Goal: Task Accomplishment & Management: Manage account settings

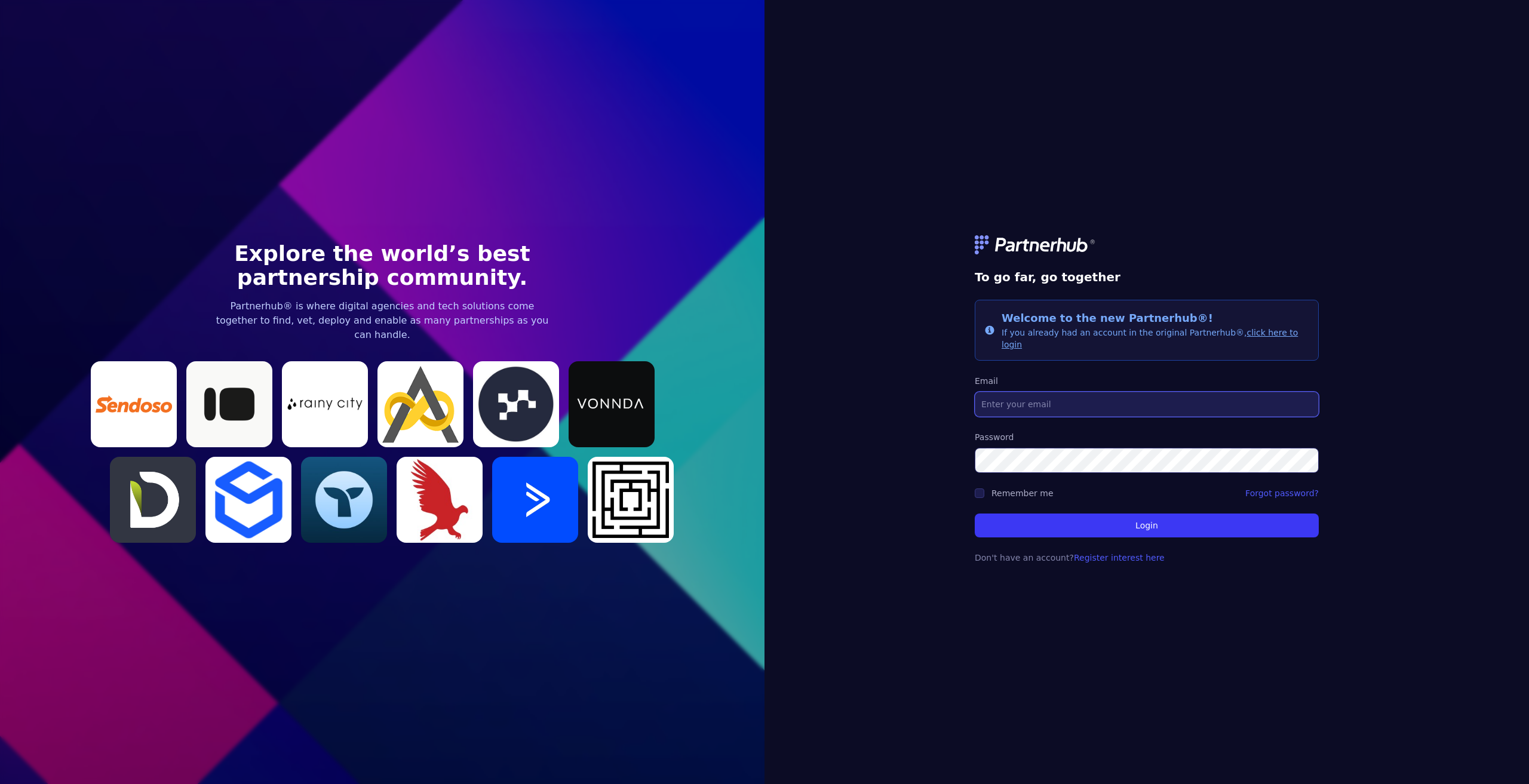
type input "[PERSON_NAME][EMAIL_ADDRESS][DOMAIN_NAME]"
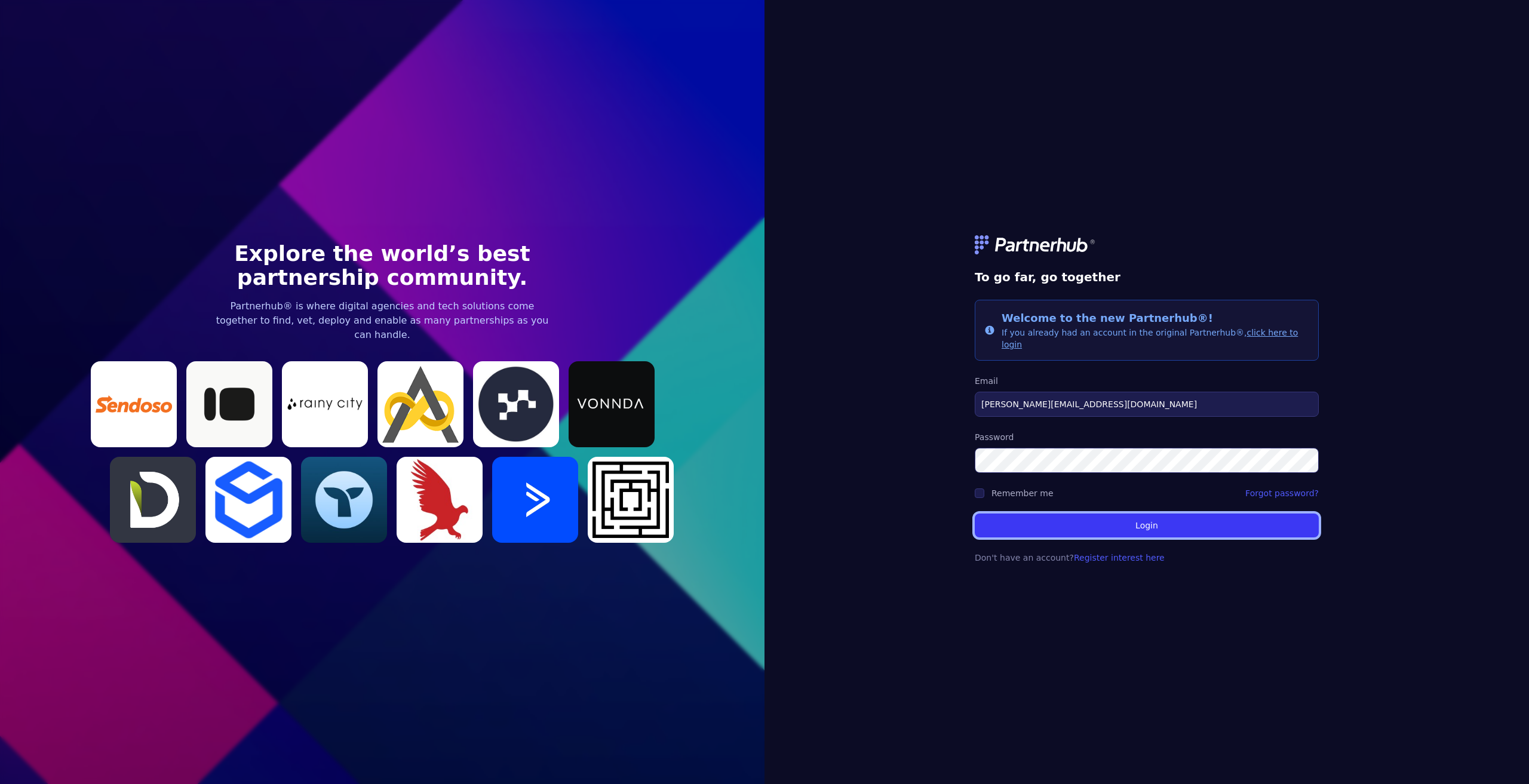
click at [1150, 519] on button "Login" at bounding box center [1147, 525] width 344 height 24
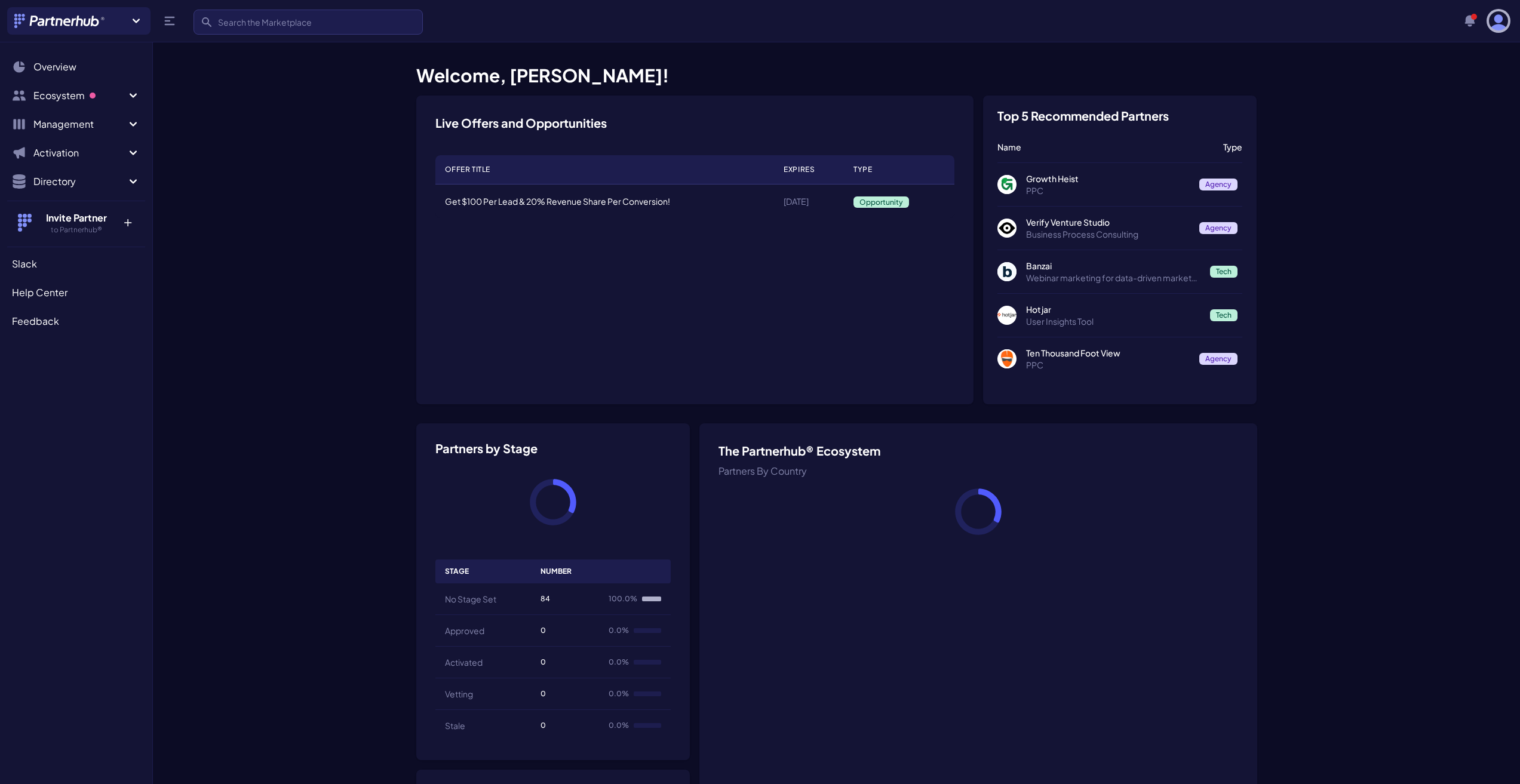
click at [1491, 23] on img "button" at bounding box center [1498, 20] width 19 height 19
click at [1475, 89] on link "My Organization" at bounding box center [1527, 87] width 230 height 21
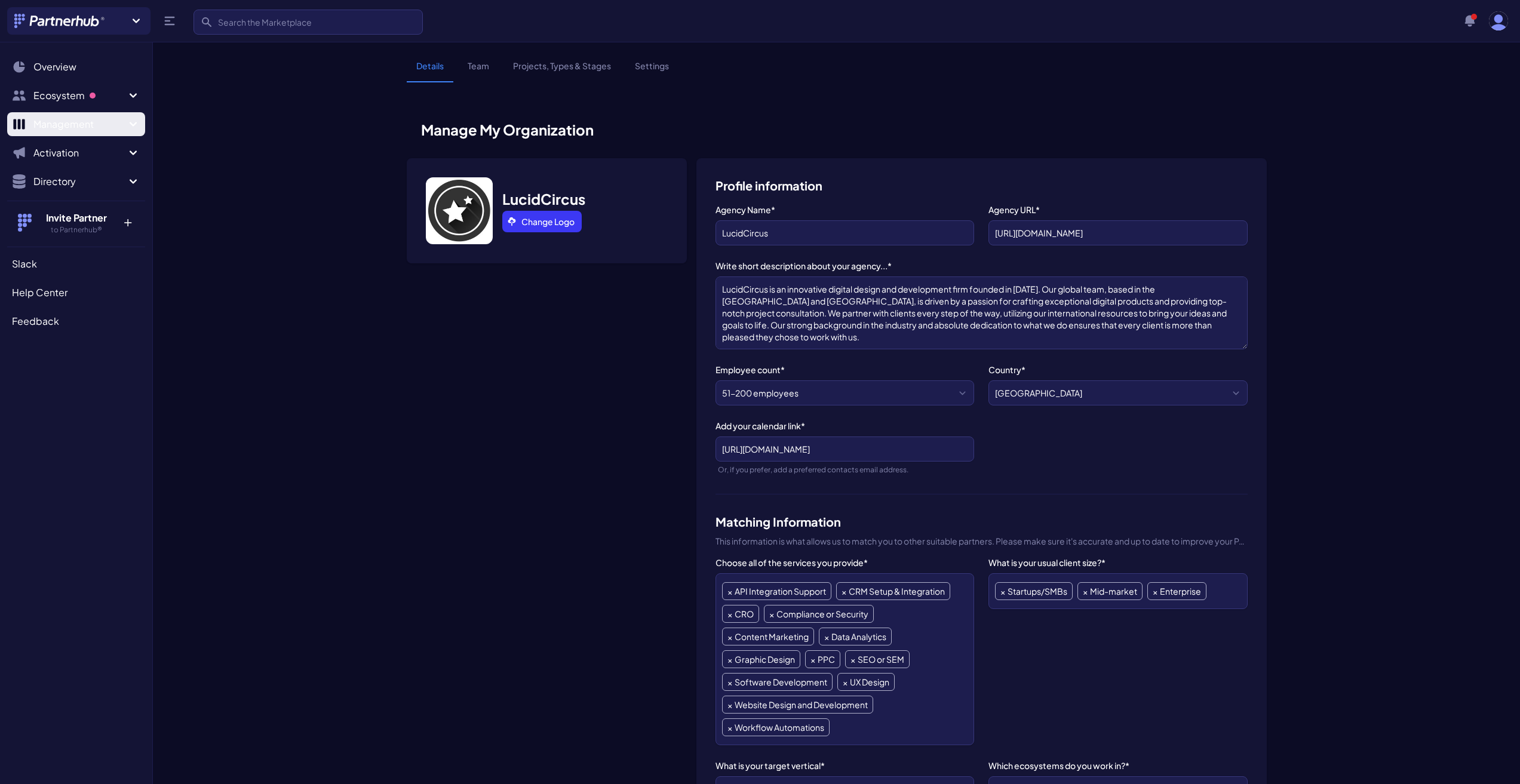
click at [125, 121] on span "Management" at bounding box center [79, 124] width 93 height 15
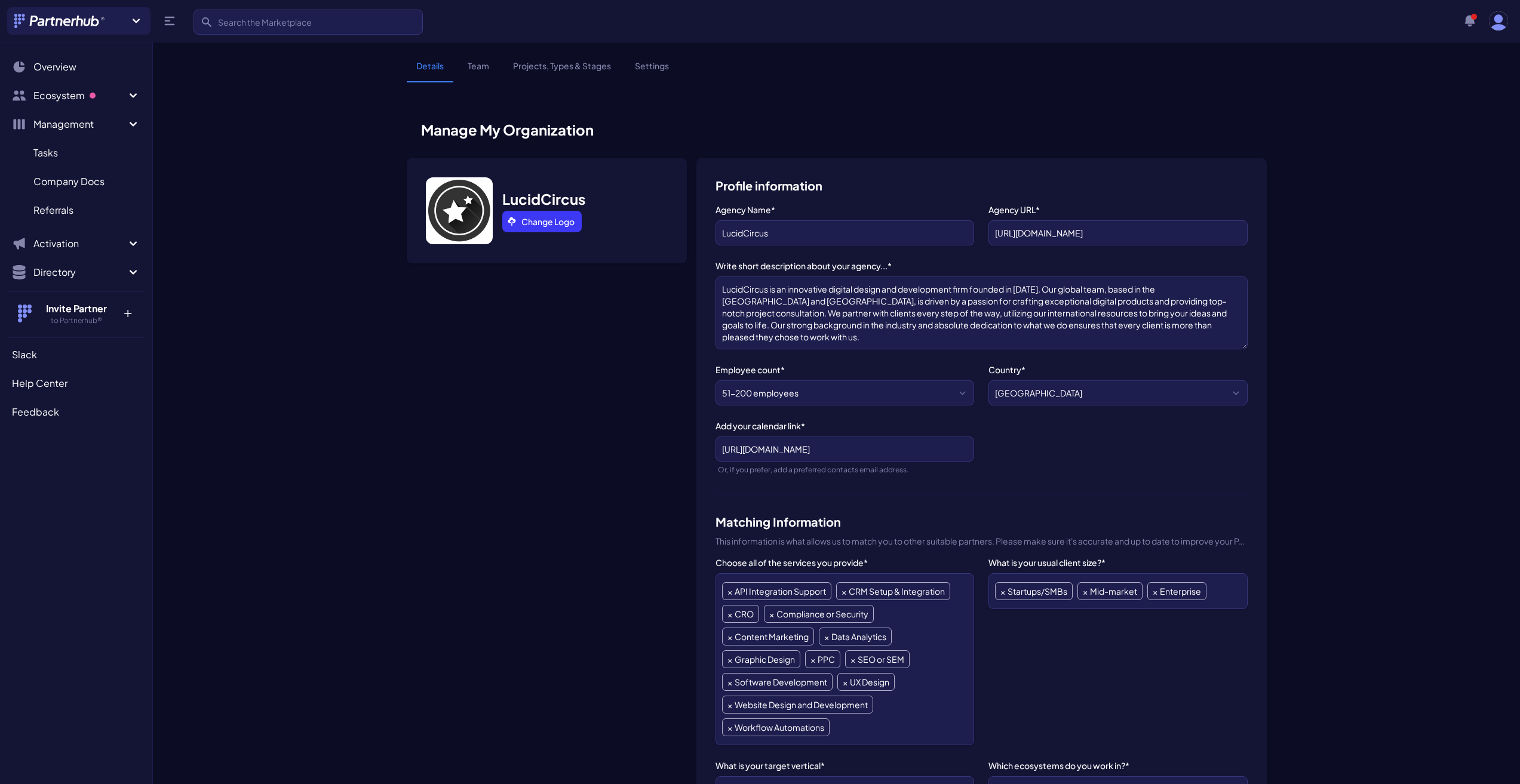
click at [475, 65] on link "Team" at bounding box center [479, 71] width 41 height 23
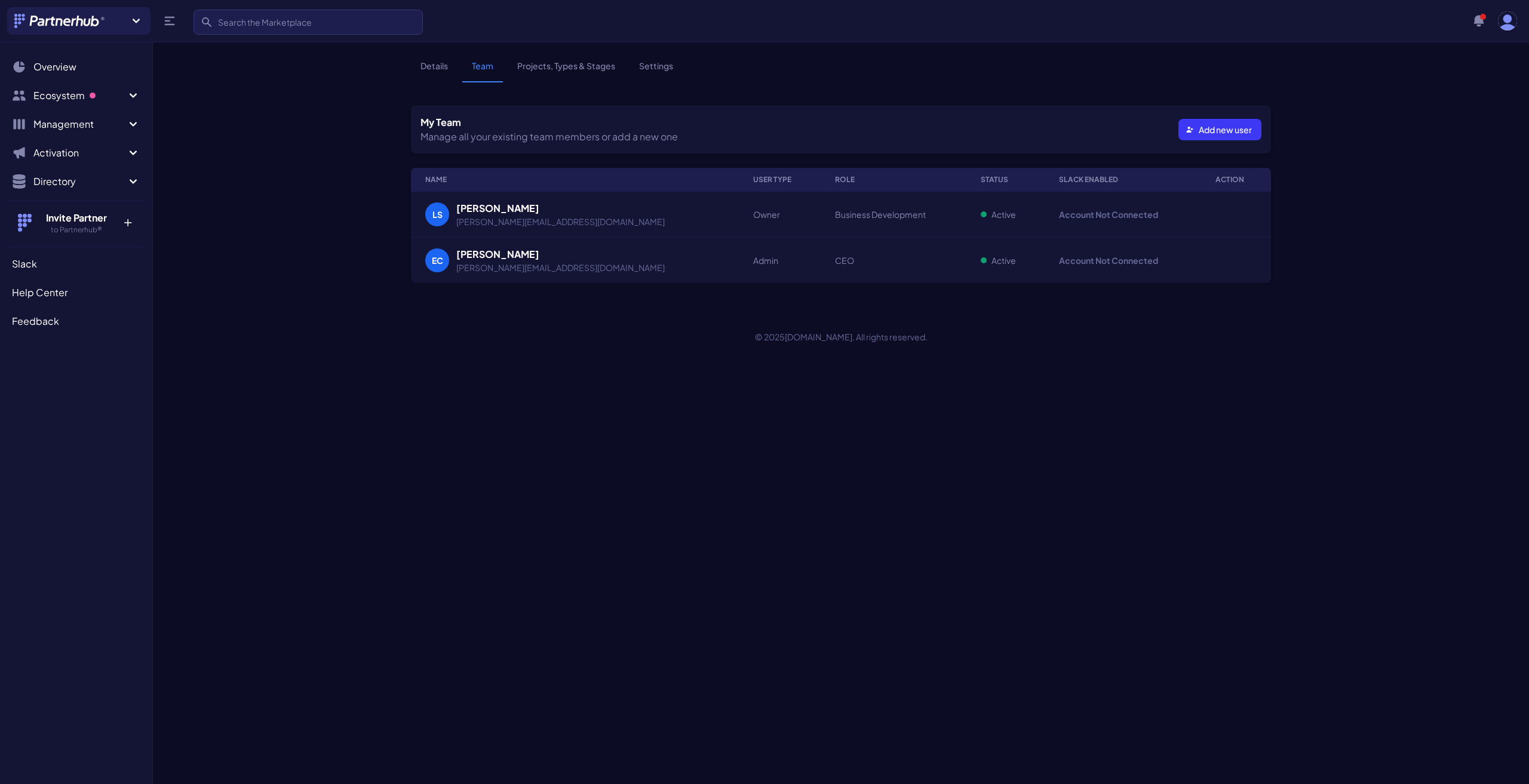
click at [660, 65] on link "Settings" at bounding box center [656, 71] width 53 height 23
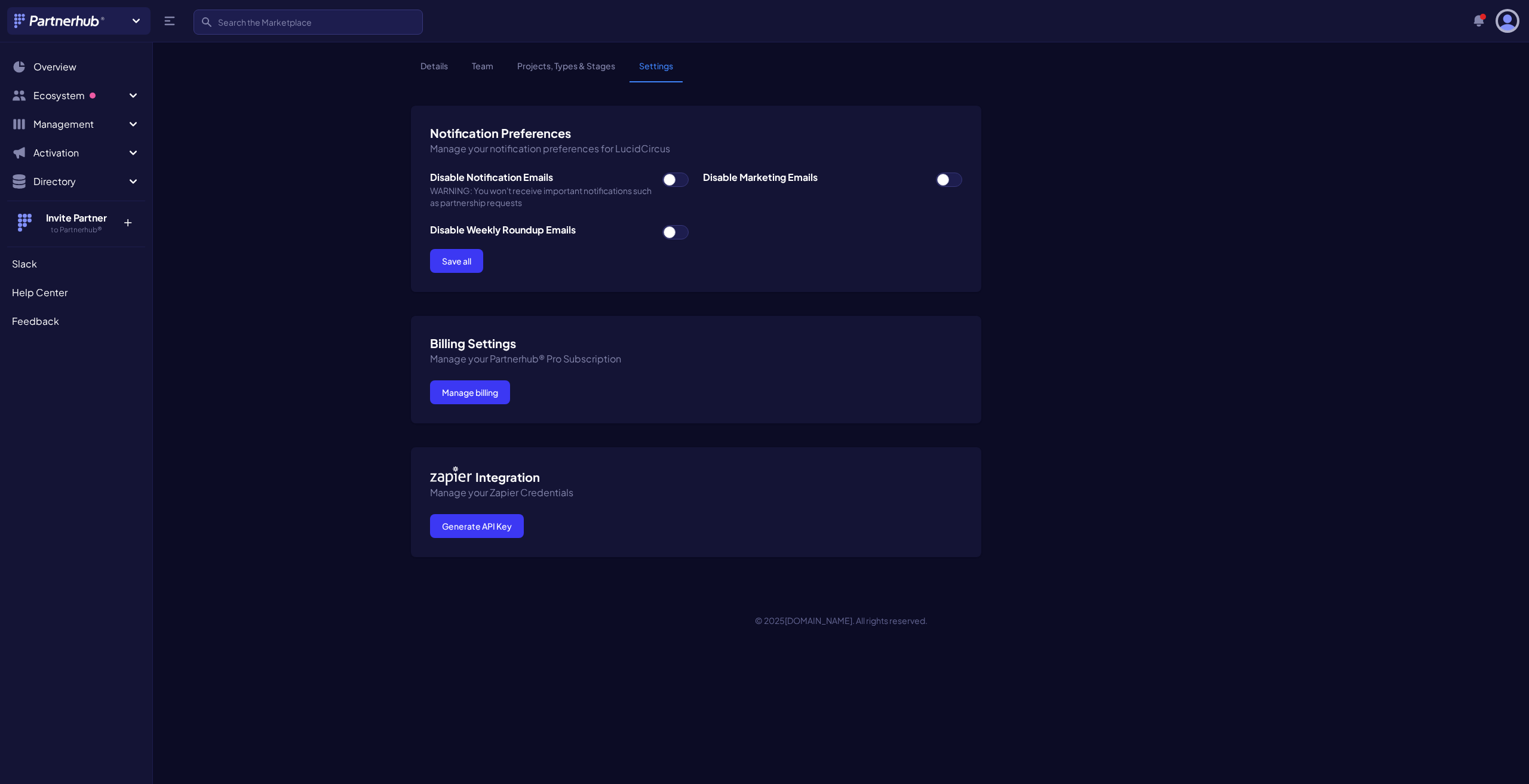
click at [1509, 25] on img "button" at bounding box center [1507, 20] width 19 height 19
click at [447, 69] on link "Details" at bounding box center [434, 71] width 47 height 23
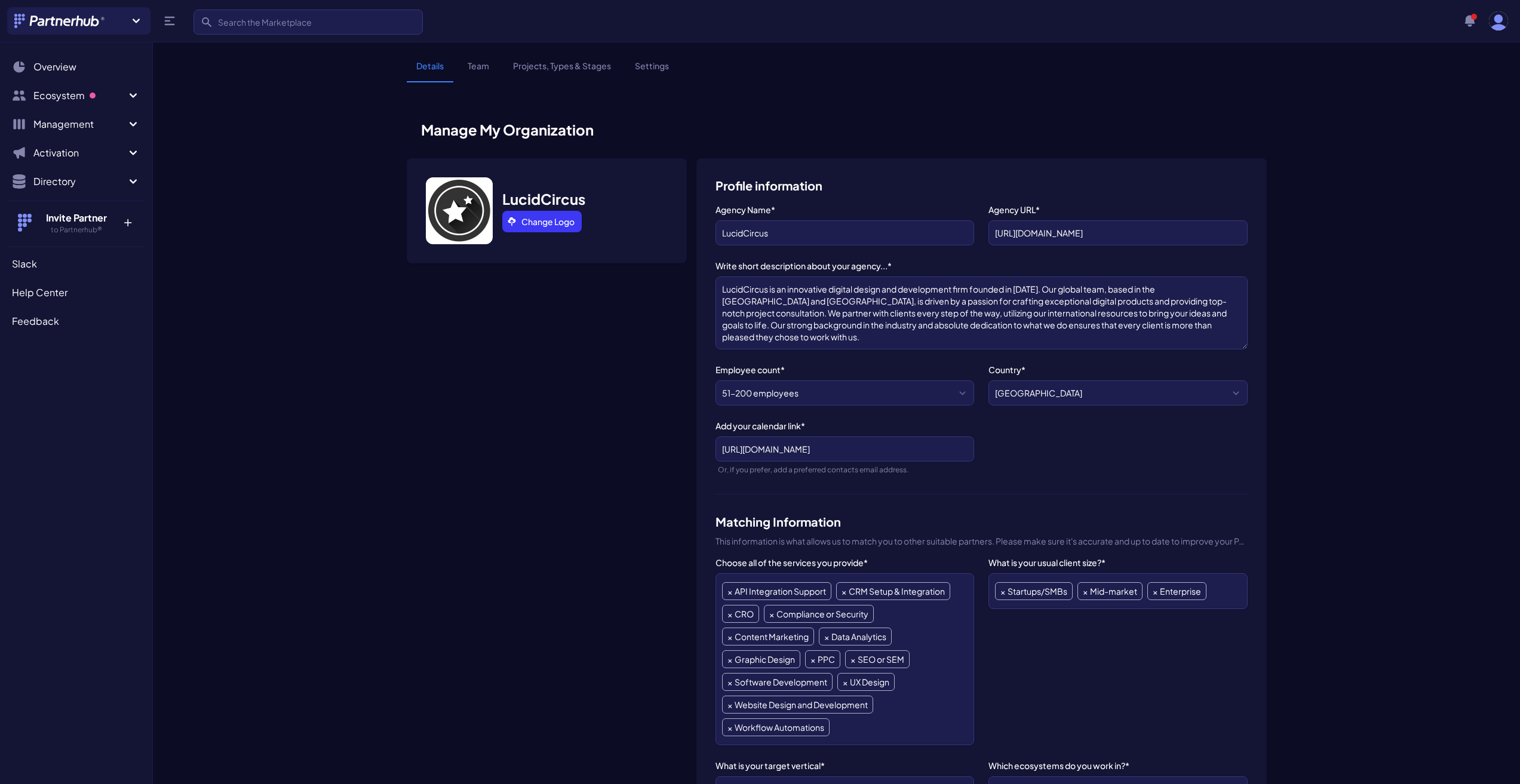
click at [642, 63] on link "Settings" at bounding box center [652, 71] width 53 height 23
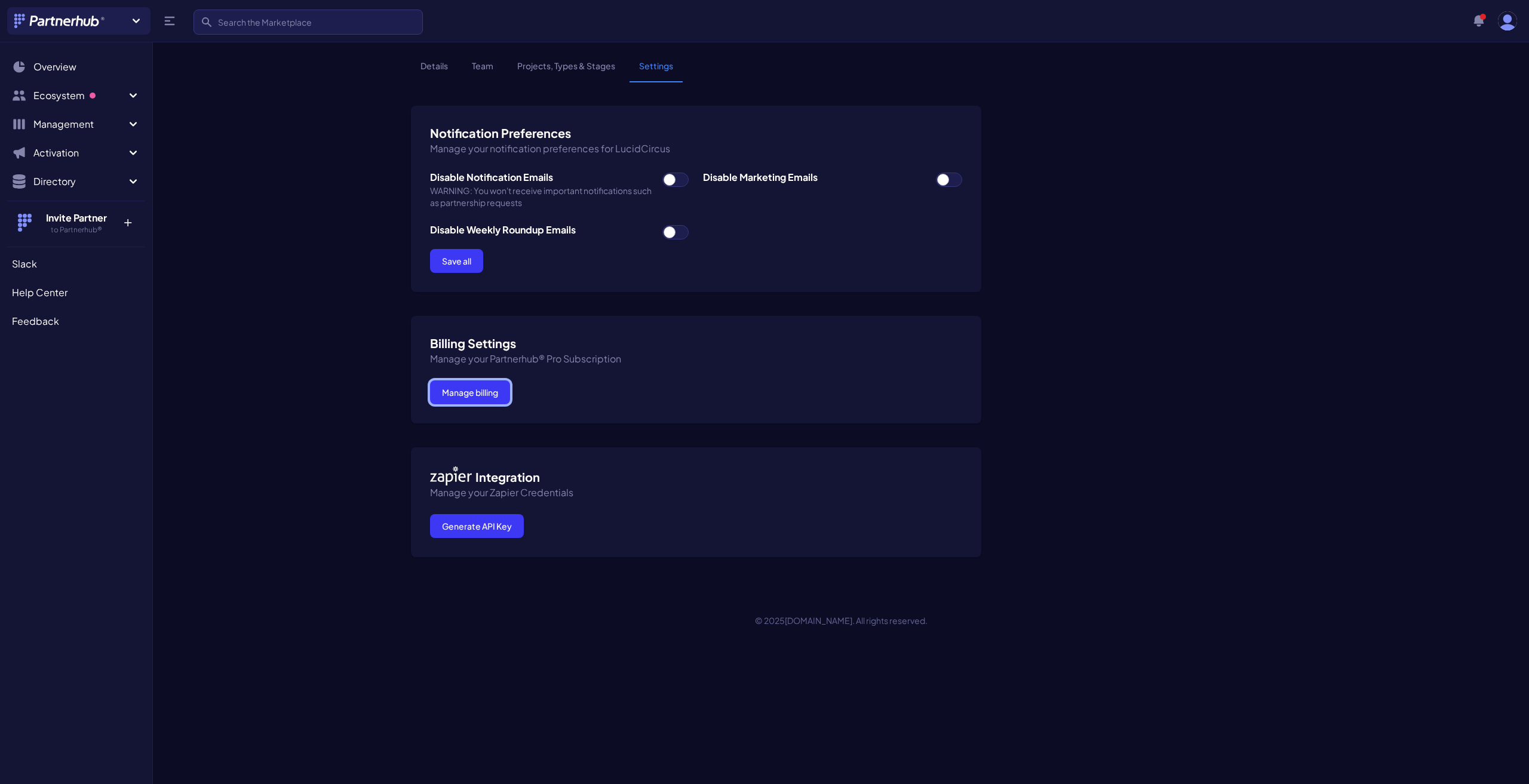
click at [482, 397] on button "Manage billing" at bounding box center [469, 392] width 80 height 24
